Goal: Find specific page/section: Find specific page/section

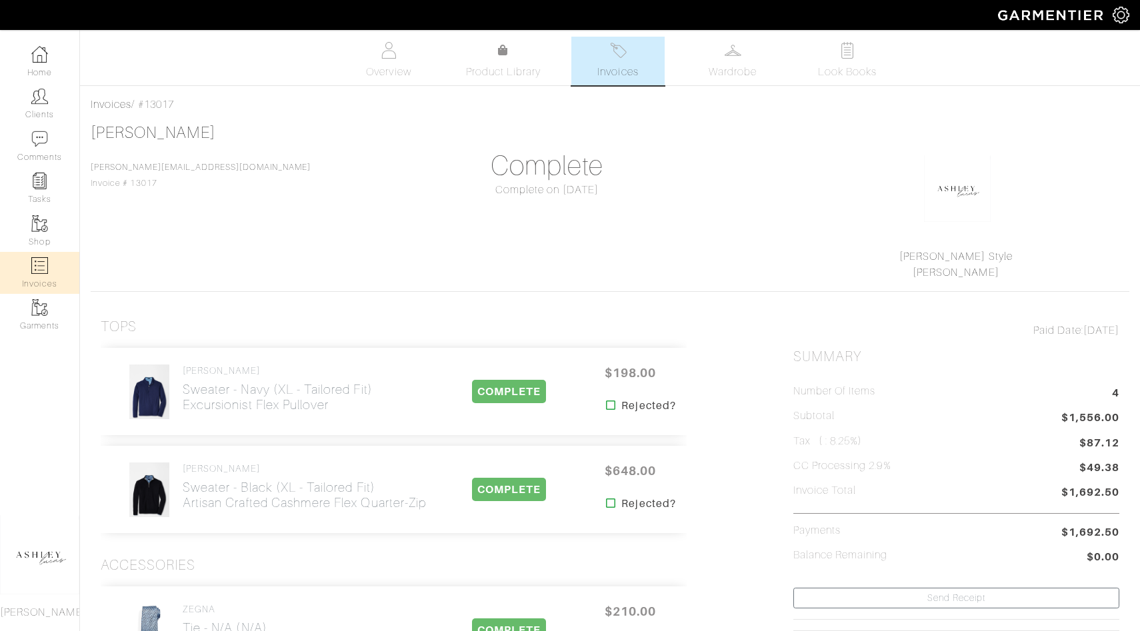
click at [54, 263] on link "Invoices" at bounding box center [39, 273] width 79 height 42
select select
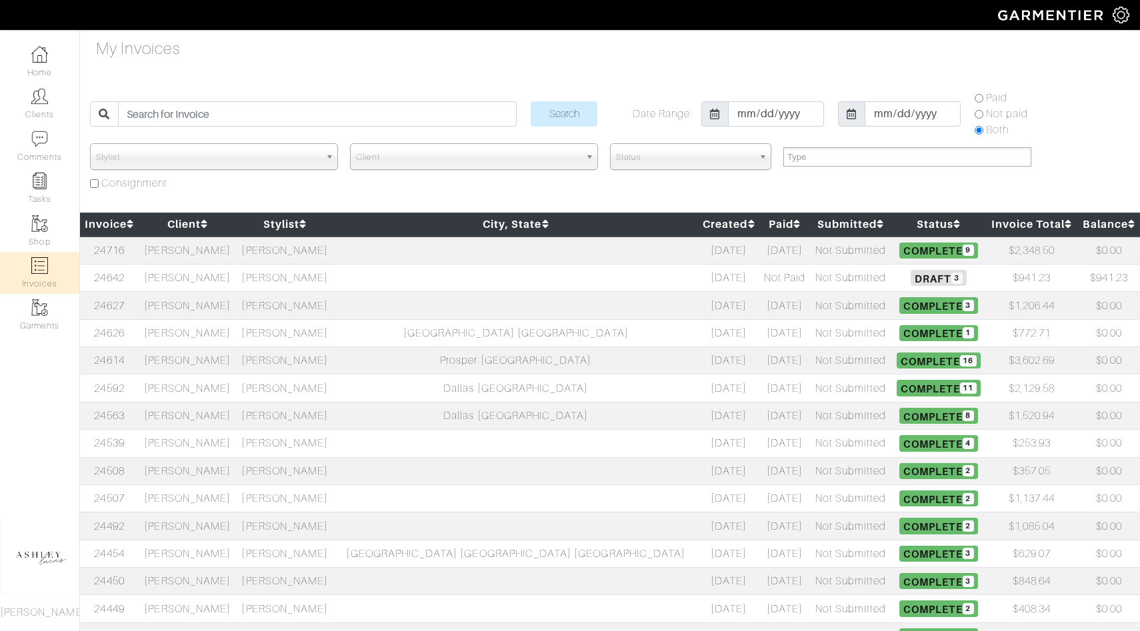
click at [234, 396] on td "[PERSON_NAME]" at bounding box center [187, 388] width 97 height 27
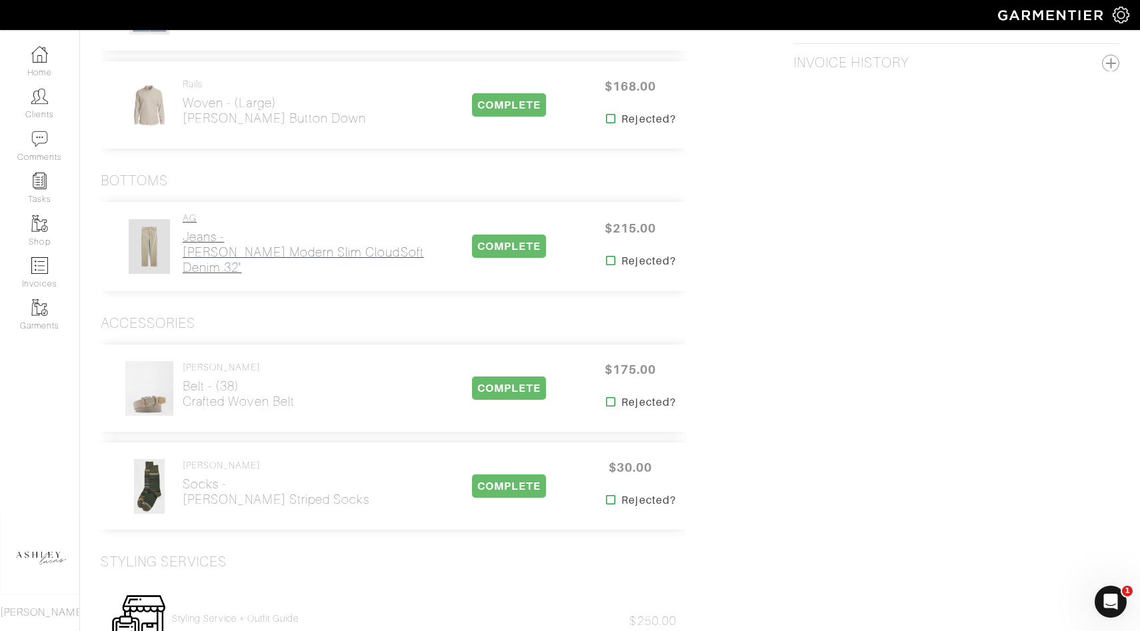
click at [267, 261] on h2 "Jeans - [PERSON_NAME] Modern Slim CloudSoft Denim 32"" at bounding box center [308, 252] width 251 height 46
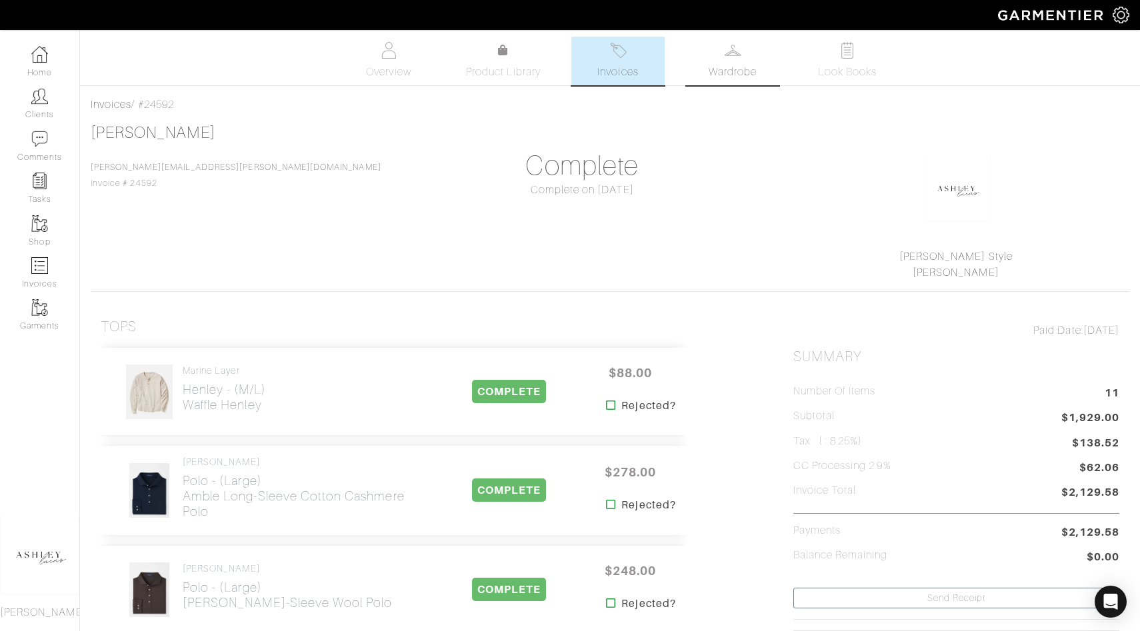
click at [731, 73] on span "Wardrobe" at bounding box center [733, 72] width 48 height 16
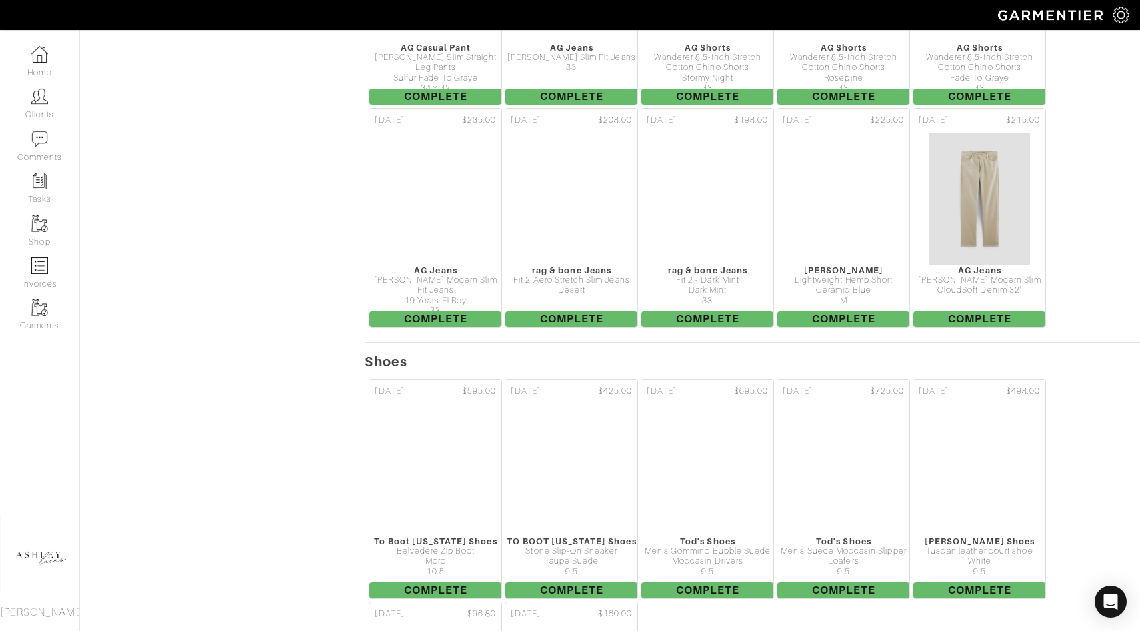
scroll to position [3360, 0]
